Goal: Task Accomplishment & Management: Use online tool/utility

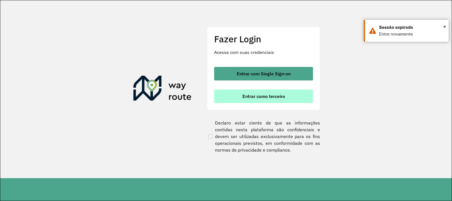
click at [235, 98] on button "Entrar como terceiro" at bounding box center [263, 97] width 99 height 14
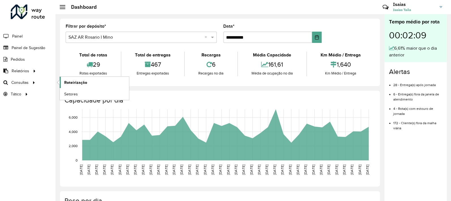
click at [85, 82] on span "Roteirização" at bounding box center [75, 83] width 23 height 6
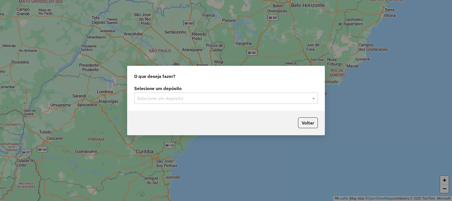
click at [143, 103] on div "Selecione um depósito" at bounding box center [226, 98] width 184 height 11
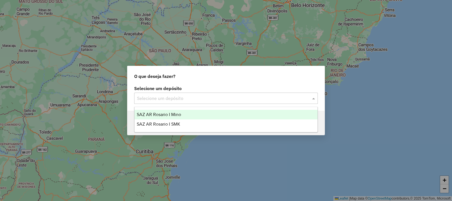
click at [153, 115] on span "SAZ AR Rosario I Mino" at bounding box center [159, 114] width 44 height 5
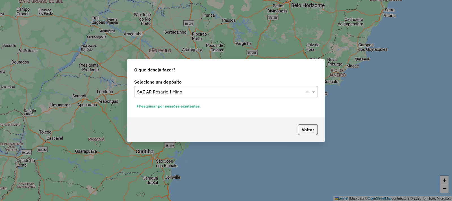
click at [200, 105] on button "Pesquisar por sessões existentes" at bounding box center [168, 106] width 68 height 9
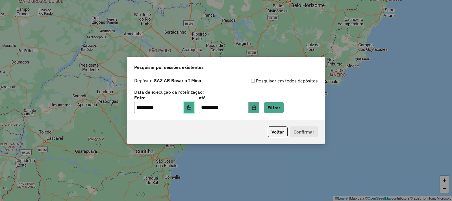
click at [195, 108] on button "Choose Date" at bounding box center [189, 107] width 11 height 11
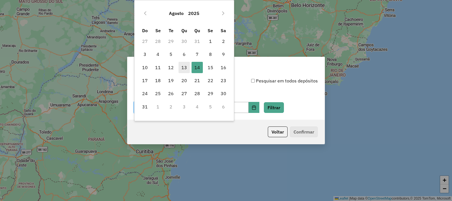
click at [187, 71] on span "13" at bounding box center [184, 67] width 11 height 11
type input "**********"
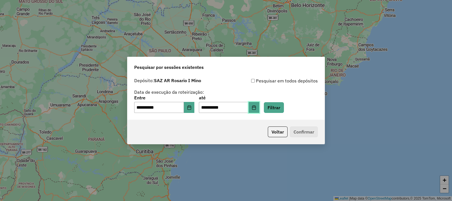
click at [256, 109] on icon "Choose Date" at bounding box center [254, 107] width 5 height 5
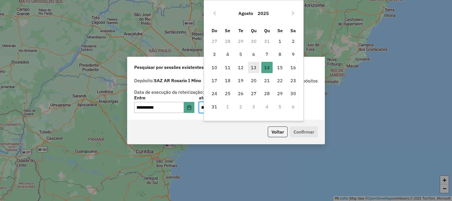
click at [257, 68] on span "13" at bounding box center [253, 67] width 11 height 11
type input "**********"
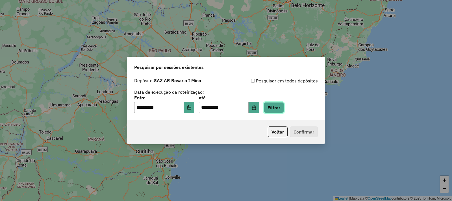
click at [283, 112] on button "Filtrar" at bounding box center [274, 107] width 20 height 11
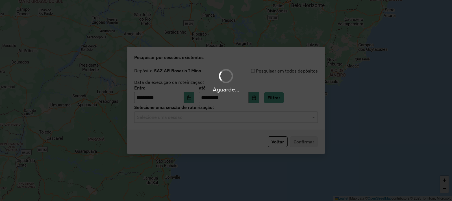
click at [196, 114] on div "Aguarde..." at bounding box center [226, 100] width 452 height 201
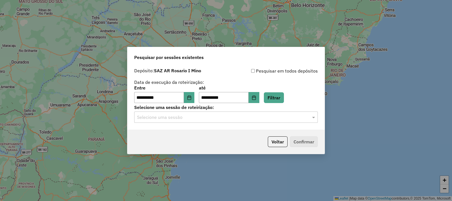
click at [195, 117] on input "text" at bounding box center [220, 117] width 167 height 7
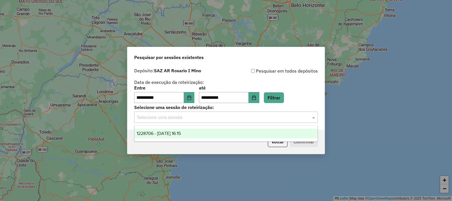
click at [192, 137] on div "1228706 - 13/08/2025 16:15" at bounding box center [226, 134] width 183 height 10
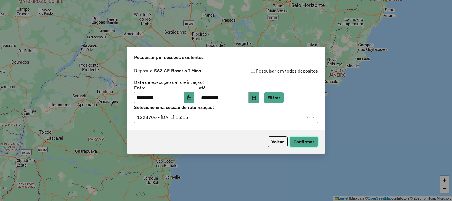
click at [306, 143] on button "Confirmar" at bounding box center [304, 142] width 28 height 11
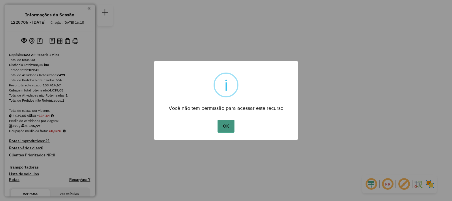
click at [227, 131] on button "OK" at bounding box center [226, 126] width 17 height 13
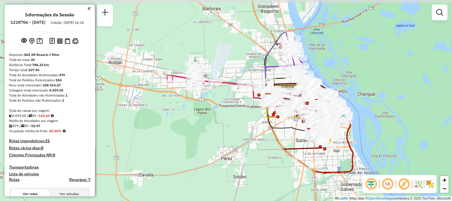
drag, startPoint x: 167, startPoint y: 79, endPoint x: 240, endPoint y: 102, distance: 76.5
click at [240, 100] on div "Janela de atendimento Grade de atendimento Capacidade Transportadoras Veículos …" at bounding box center [226, 100] width 452 height 201
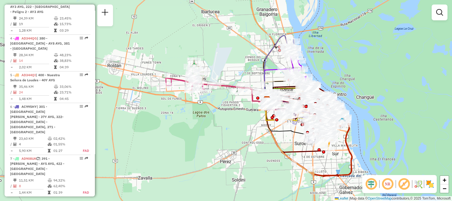
scroll to position [282, 0]
